Goal: Information Seeking & Learning: Find specific fact

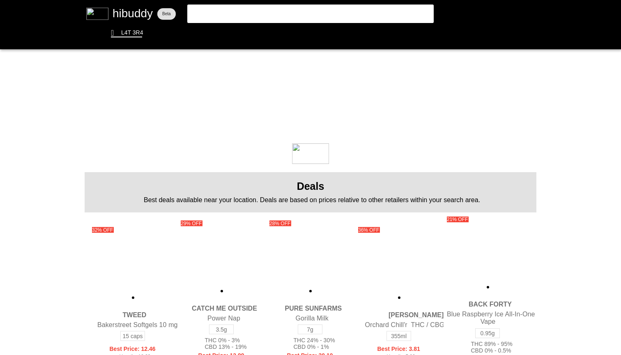
click at [251, 12] on flt-glass-pane at bounding box center [310, 177] width 621 height 355
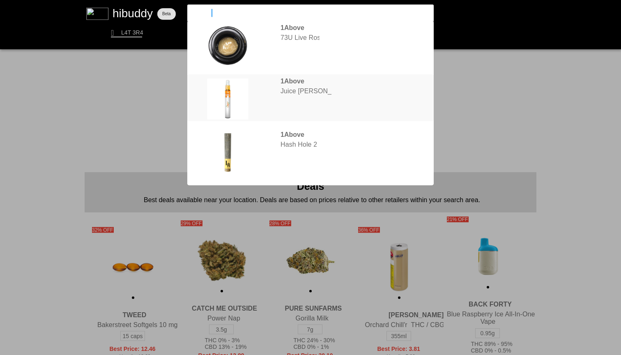
type input "1above"
click at [309, 52] on flt-glass-pane at bounding box center [310, 177] width 621 height 355
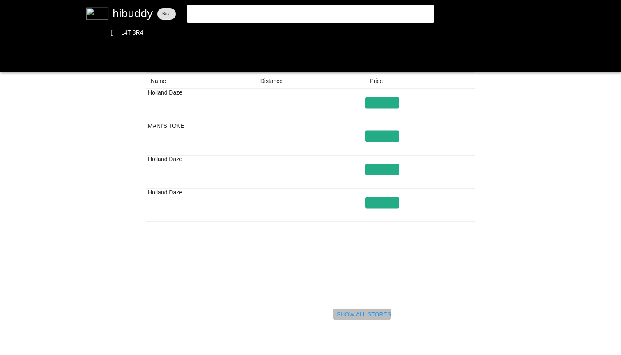
click at [353, 314] on flt-glass-pane at bounding box center [310, 177] width 621 height 355
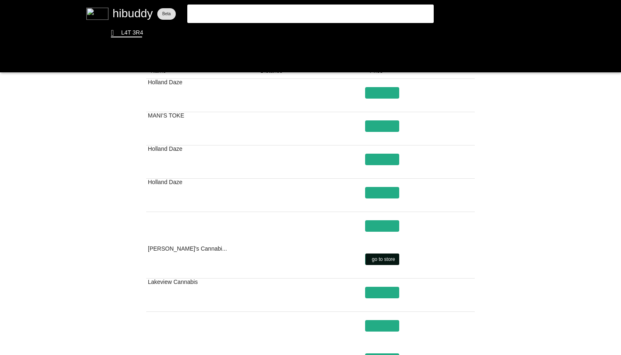
click at [377, 261] on flt-glass-pane at bounding box center [310, 177] width 621 height 355
